Goal: Task Accomplishment & Management: Use online tool/utility

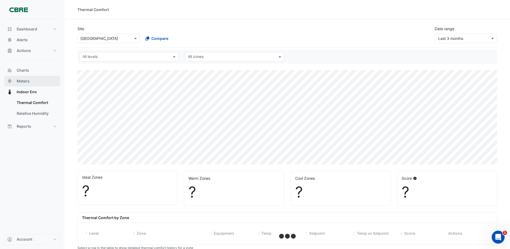
click at [21, 79] on span "Meters" at bounding box center [23, 80] width 13 height 5
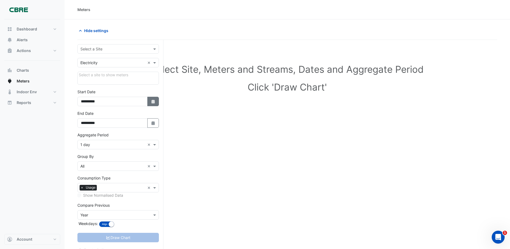
click at [152, 100] on icon "Select Date" at bounding box center [153, 102] width 5 height 4
select select "*"
select select "****"
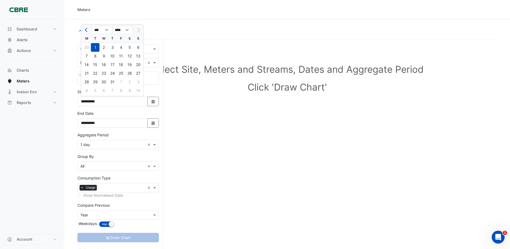
click at [95, 48] on div "1" at bounding box center [95, 47] width 9 height 9
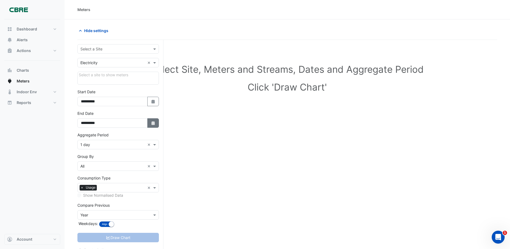
click at [157, 124] on button "Select Date" at bounding box center [153, 122] width 12 height 9
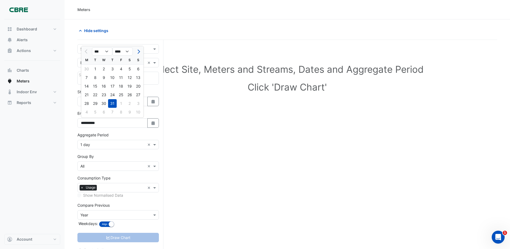
click at [113, 103] on div "31" at bounding box center [112, 103] width 9 height 9
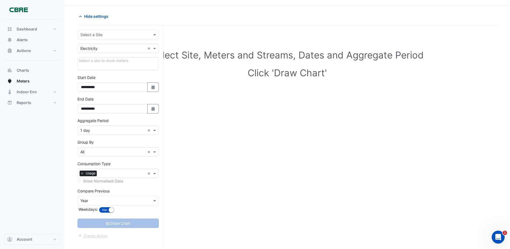
scroll to position [20, 0]
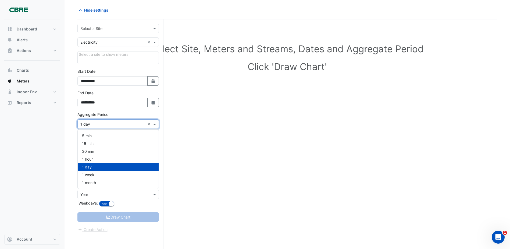
click at [100, 124] on input "text" at bounding box center [112, 124] width 65 height 6
click at [100, 125] on input "text" at bounding box center [112, 124] width 65 height 6
click at [188, 130] on div "Select Site, Meters and Streams, Dates and Aggregate Period Click 'Draw Chart'" at bounding box center [287, 137] width 420 height 223
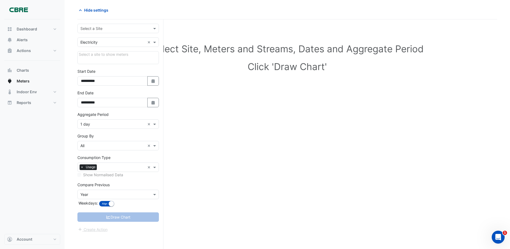
click at [111, 30] on input "text" at bounding box center [112, 29] width 65 height 6
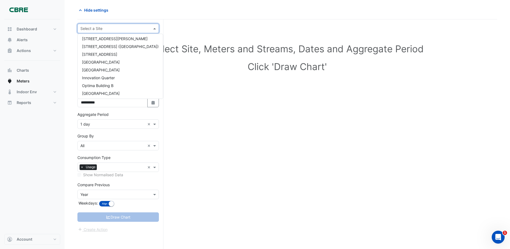
scroll to position [408, 0]
click at [118, 71] on div "[GEOGRAPHIC_DATA]" at bounding box center [120, 69] width 85 height 8
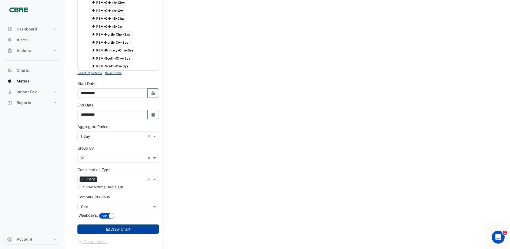
click at [131, 226] on button "Draw Chart" at bounding box center [118, 228] width 82 height 9
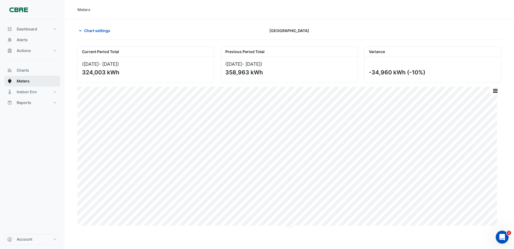
click at [16, 81] on button "Meters" at bounding box center [32, 81] width 56 height 11
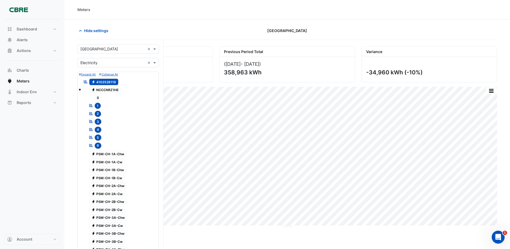
click at [100, 64] on input "text" at bounding box center [112, 63] width 65 height 6
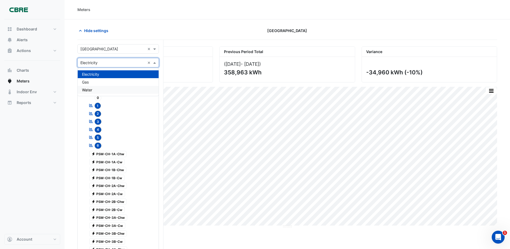
click at [93, 86] on div "Water" at bounding box center [118, 90] width 81 height 8
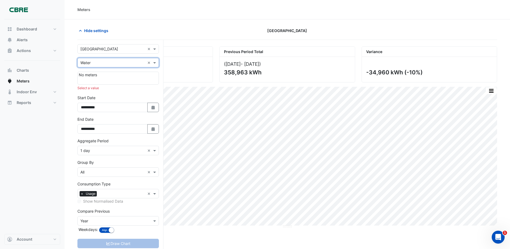
click at [130, 90] on div "Select a value" at bounding box center [118, 88] width 82 height 5
click at [118, 80] on div at bounding box center [118, 79] width 79 height 5
click at [103, 63] on input "text" at bounding box center [112, 63] width 65 height 6
click at [99, 82] on div "Gas" at bounding box center [118, 82] width 81 height 8
click at [100, 81] on div at bounding box center [118, 79] width 79 height 5
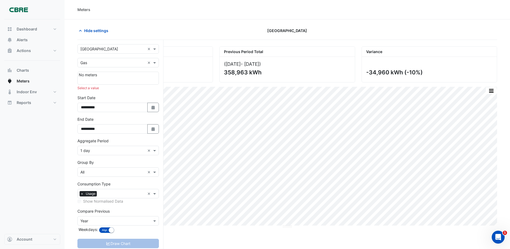
click at [95, 88] on div "Select a value" at bounding box center [118, 88] width 82 height 5
click at [99, 48] on input "text" at bounding box center [112, 49] width 65 height 6
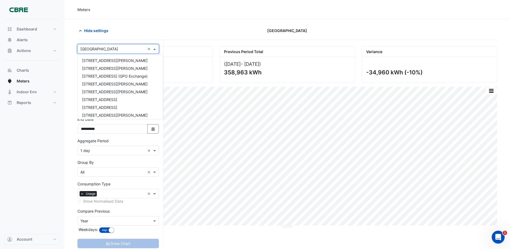
scroll to position [408, 0]
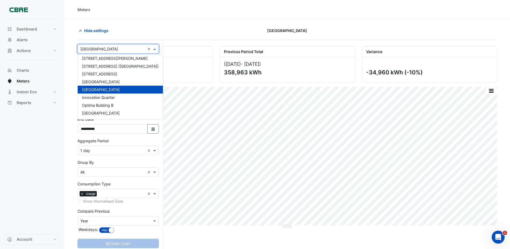
click at [93, 90] on span "[GEOGRAPHIC_DATA]" at bounding box center [101, 89] width 38 height 5
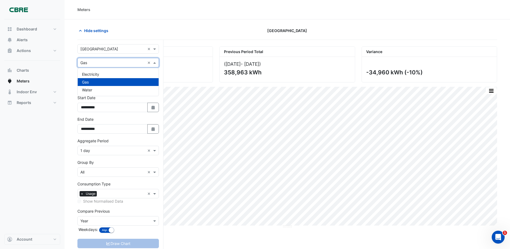
click at [98, 64] on input "text" at bounding box center [112, 63] width 65 height 6
click at [95, 88] on div "Water" at bounding box center [118, 90] width 81 height 8
click at [66, 112] on section "Hide settings [GEOGRAPHIC_DATA] Current Period Total ([DATE] - [DATE] ) 324,003…" at bounding box center [288, 144] width 446 height 250
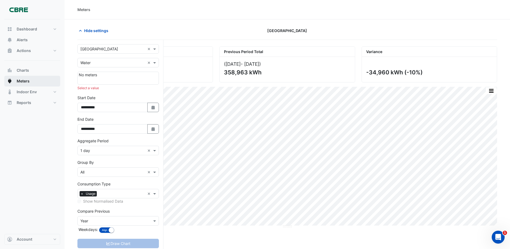
click at [28, 82] on span "Meters" at bounding box center [23, 80] width 13 height 5
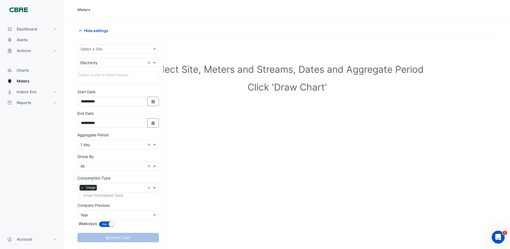
click at [119, 65] on input "text" at bounding box center [112, 63] width 65 height 6
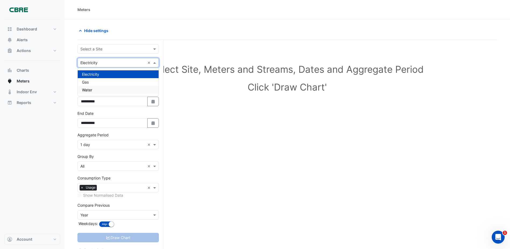
click at [101, 90] on div "Water" at bounding box center [118, 90] width 81 height 8
click at [102, 48] on input "text" at bounding box center [112, 49] width 65 height 6
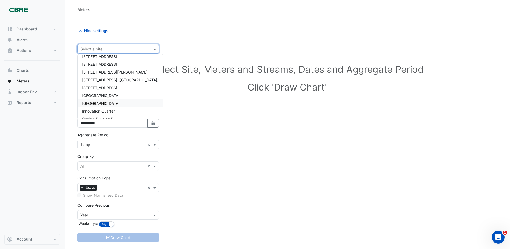
scroll to position [408, 0]
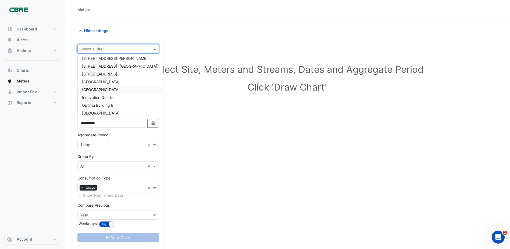
click at [103, 91] on span "[GEOGRAPHIC_DATA]" at bounding box center [101, 89] width 38 height 5
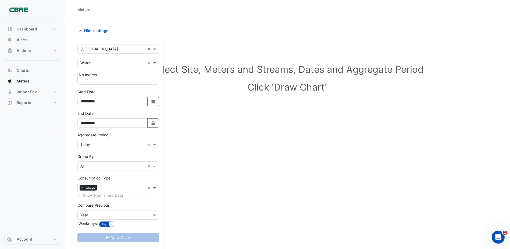
click at [101, 80] on div at bounding box center [118, 79] width 79 height 5
